Goal: Task Accomplishment & Management: Complete application form

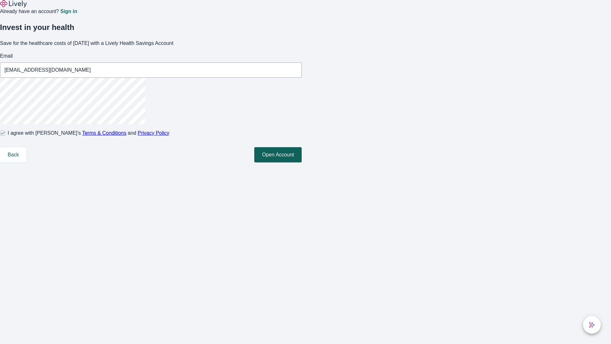
click at [302, 162] on button "Open Account" at bounding box center [277, 154] width 47 height 15
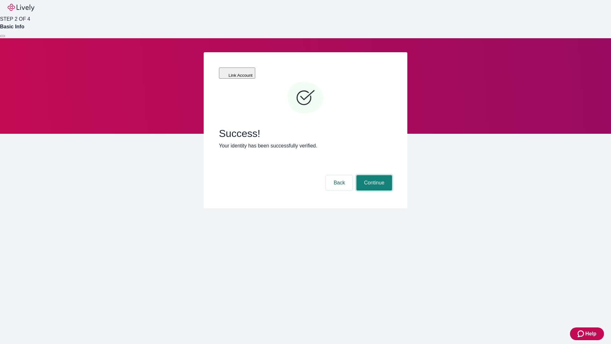
click at [373, 175] on button "Continue" at bounding box center [375, 182] width 36 height 15
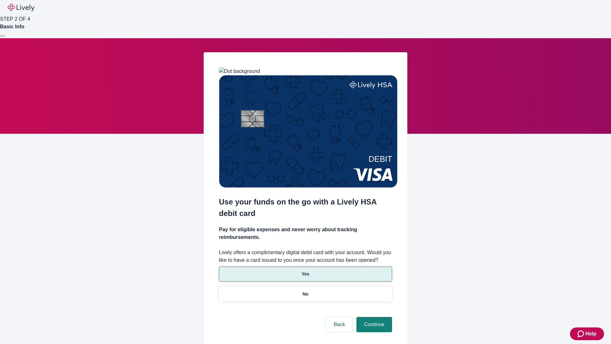
click at [305, 271] on p "Yes" at bounding box center [306, 274] width 8 height 7
click at [373, 317] on button "Continue" at bounding box center [375, 324] width 36 height 15
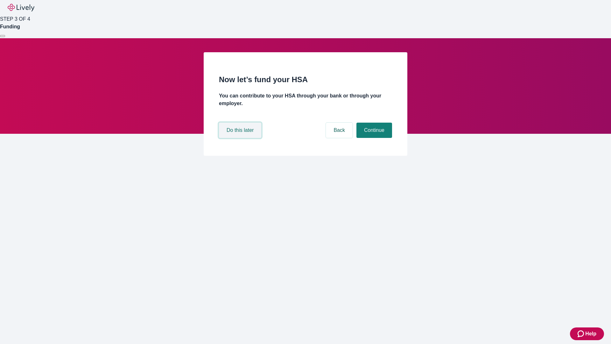
click at [241, 138] on button "Do this later" at bounding box center [240, 130] width 42 height 15
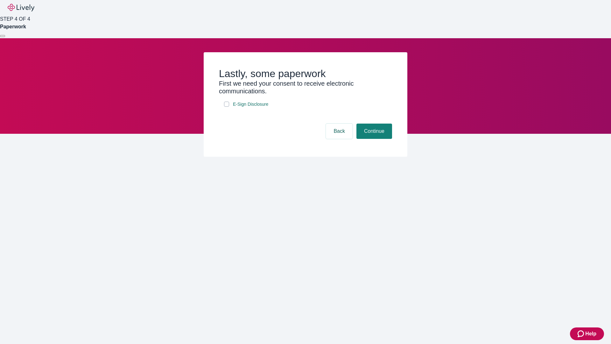
click at [227, 107] on input "E-Sign Disclosure" at bounding box center [226, 104] width 5 height 5
checkbox input "true"
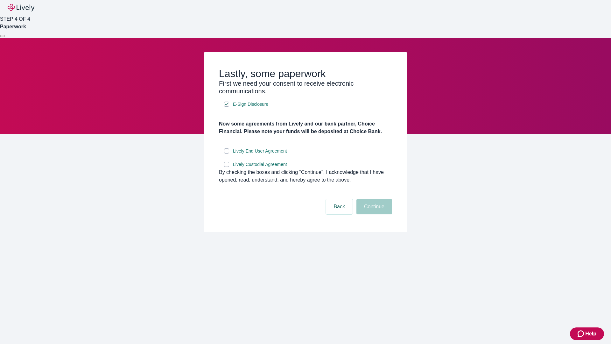
click at [227, 153] on input "Lively End User Agreement" at bounding box center [226, 150] width 5 height 5
checkbox input "true"
click at [227, 167] on input "Lively Custodial Agreement" at bounding box center [226, 164] width 5 height 5
checkbox input "true"
click at [373, 214] on button "Continue" at bounding box center [375, 206] width 36 height 15
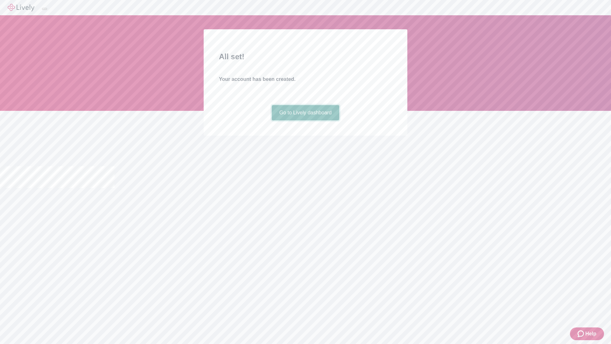
click at [305, 120] on link "Go to Lively dashboard" at bounding box center [306, 112] width 68 height 15
